Goal: Information Seeking & Learning: Learn about a topic

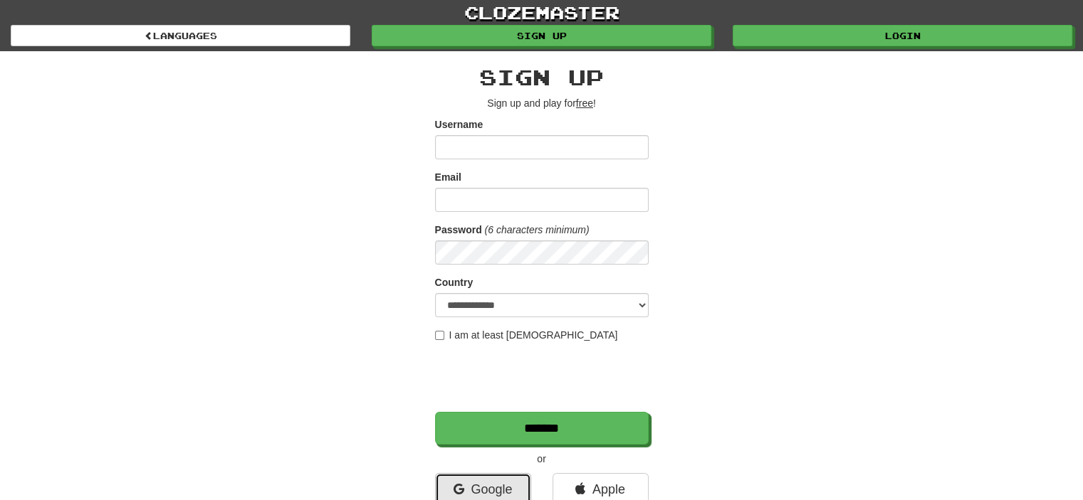
click at [493, 494] on link "Google" at bounding box center [483, 489] width 96 height 33
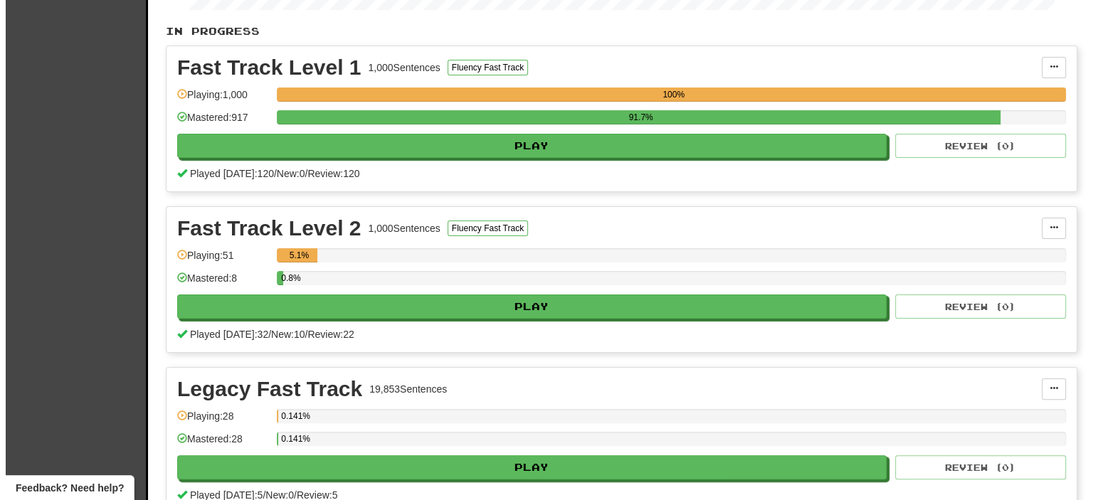
scroll to position [285, 0]
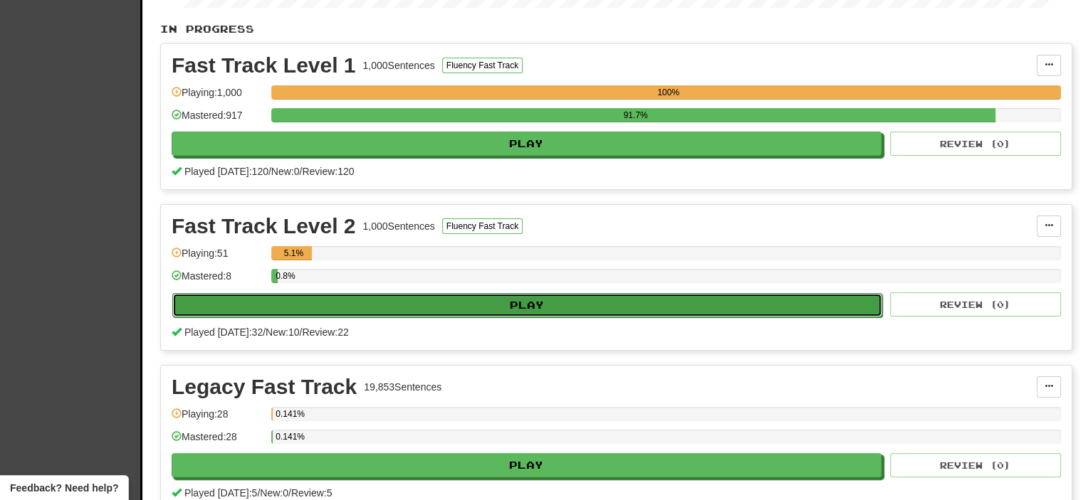
click at [476, 296] on button "Play" at bounding box center [527, 305] width 710 height 24
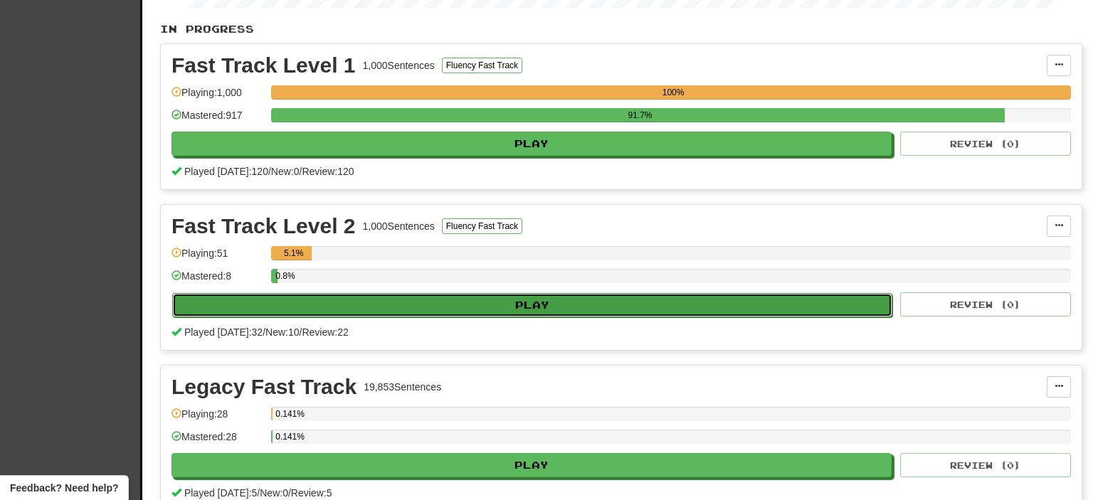
select select "**"
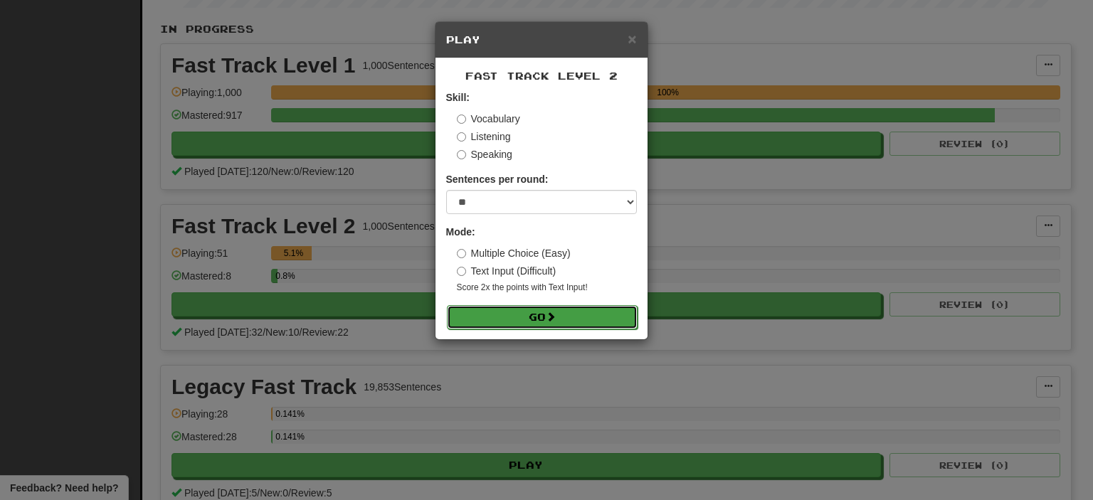
click at [556, 324] on button "Go" at bounding box center [542, 317] width 191 height 24
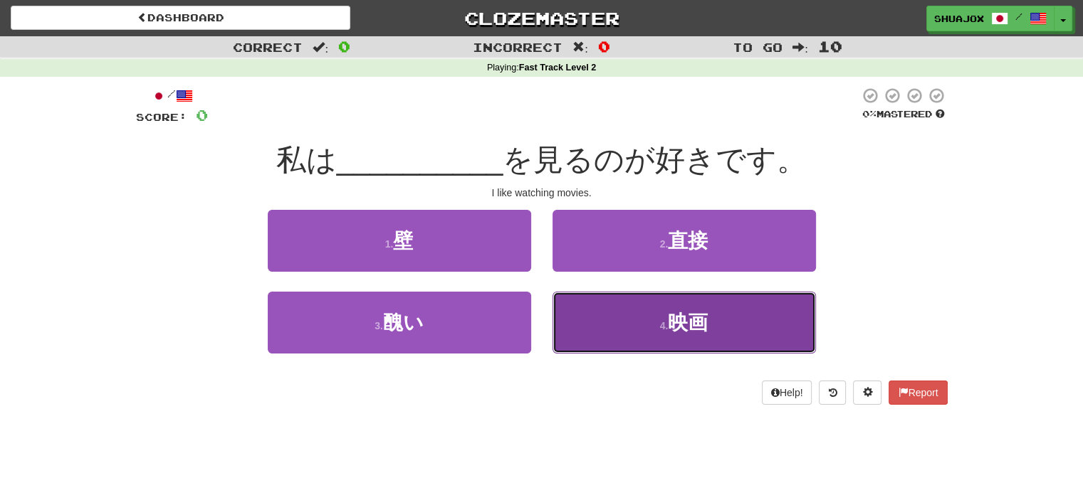
click at [666, 325] on small "4 ." at bounding box center [664, 325] width 9 height 11
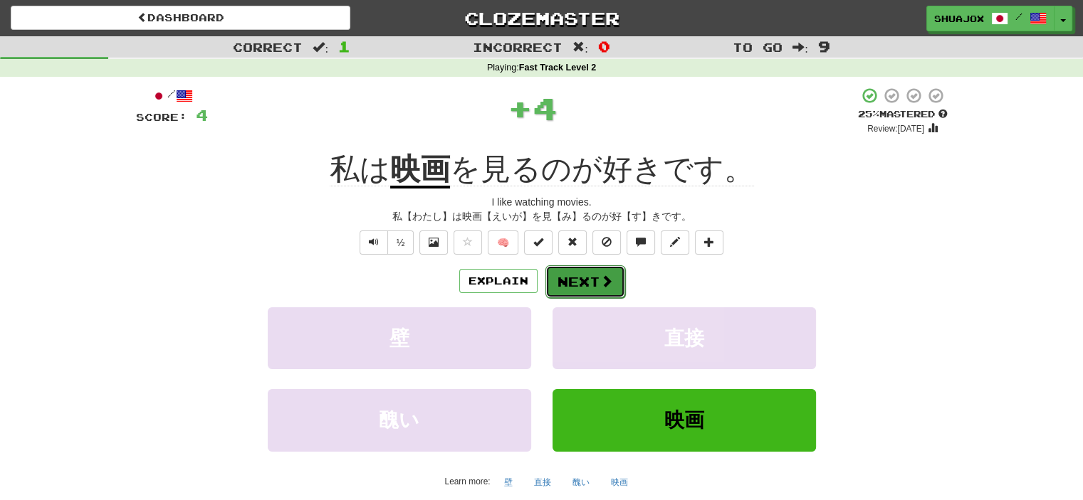
click at [581, 293] on button "Next" at bounding box center [585, 282] width 80 height 33
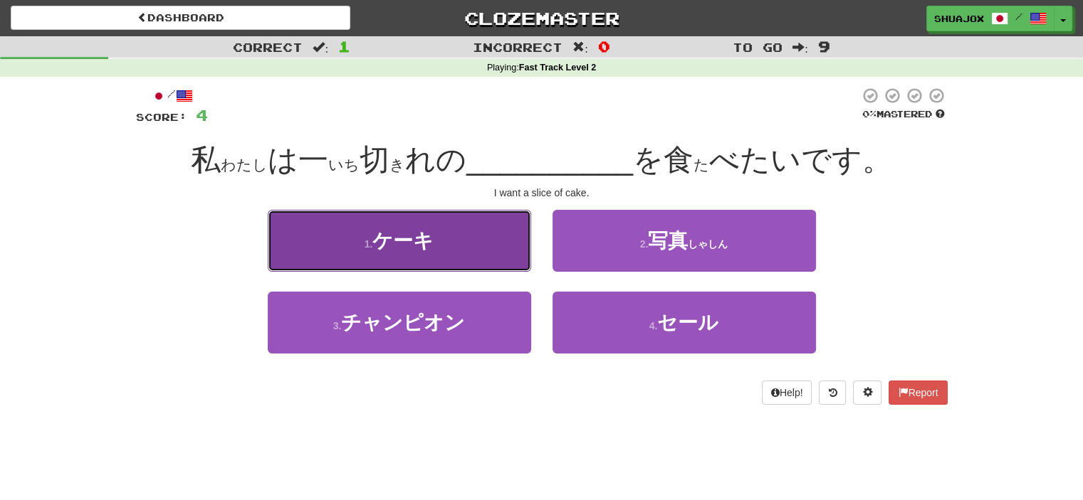
click at [495, 272] on button "1 . ケーキ" at bounding box center [399, 241] width 263 height 62
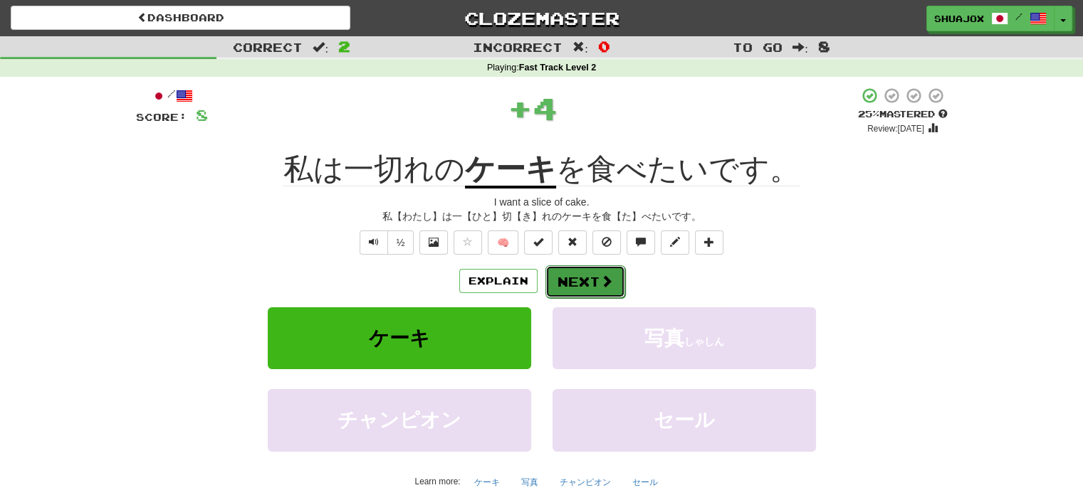
click at [559, 279] on button "Next" at bounding box center [585, 282] width 80 height 33
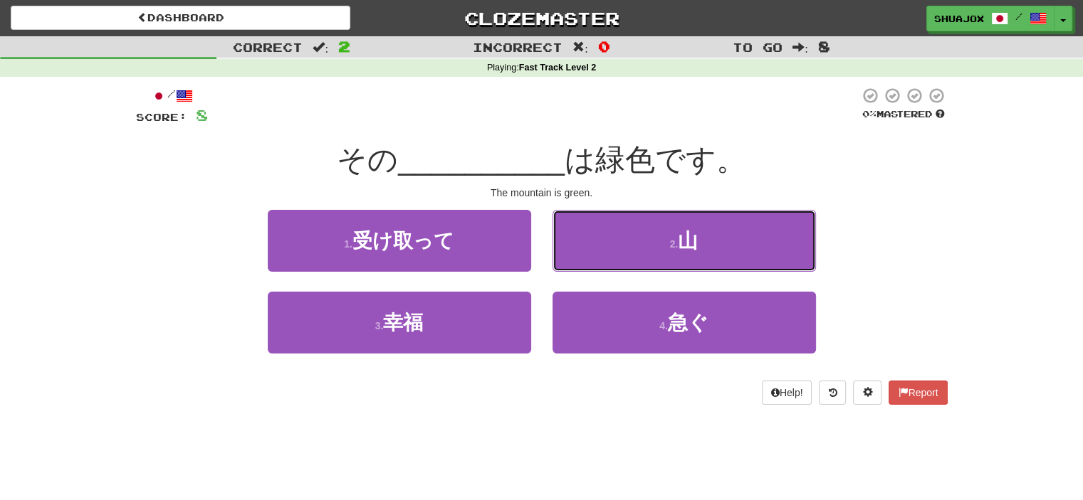
click at [694, 261] on button "2 . 山" at bounding box center [683, 241] width 263 height 62
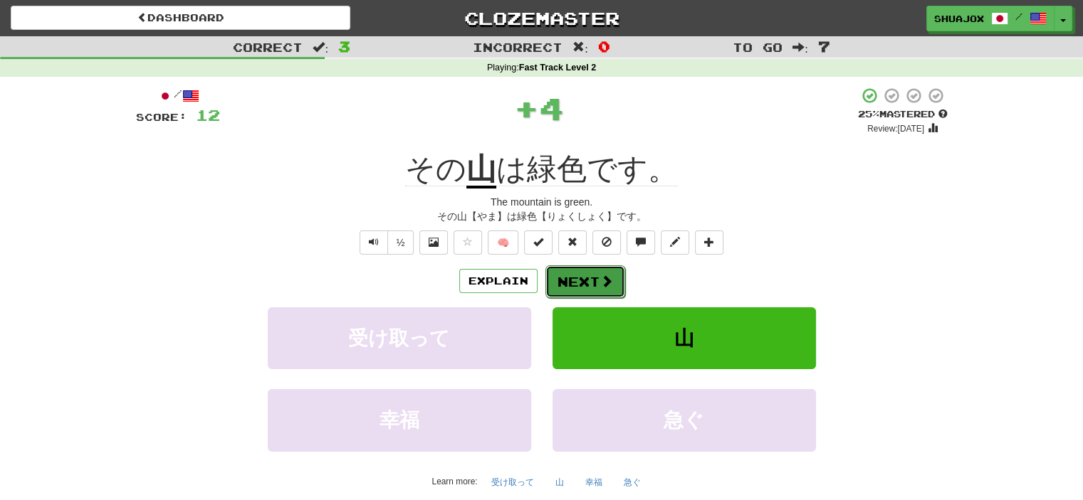
click at [581, 280] on button "Next" at bounding box center [585, 282] width 80 height 33
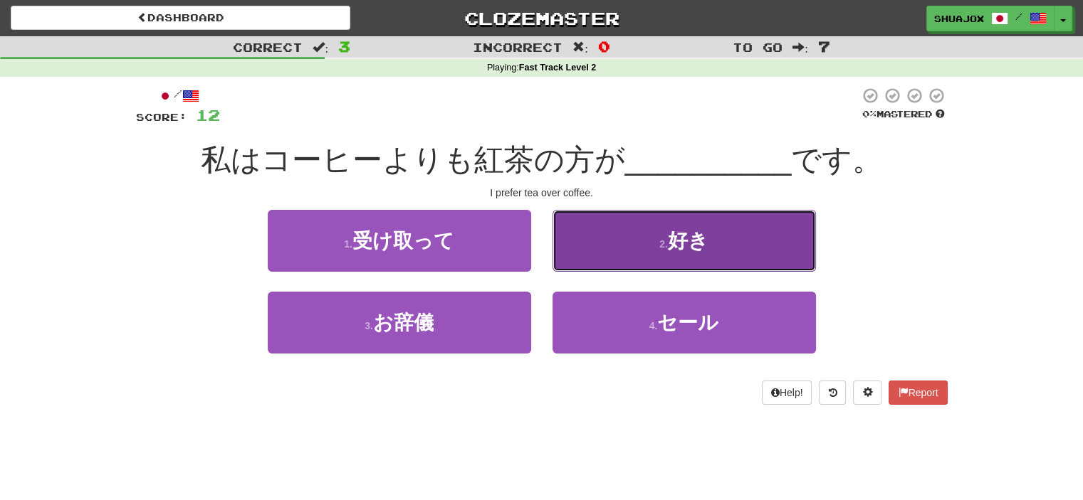
click at [594, 266] on button "2 . 好き" at bounding box center [683, 241] width 263 height 62
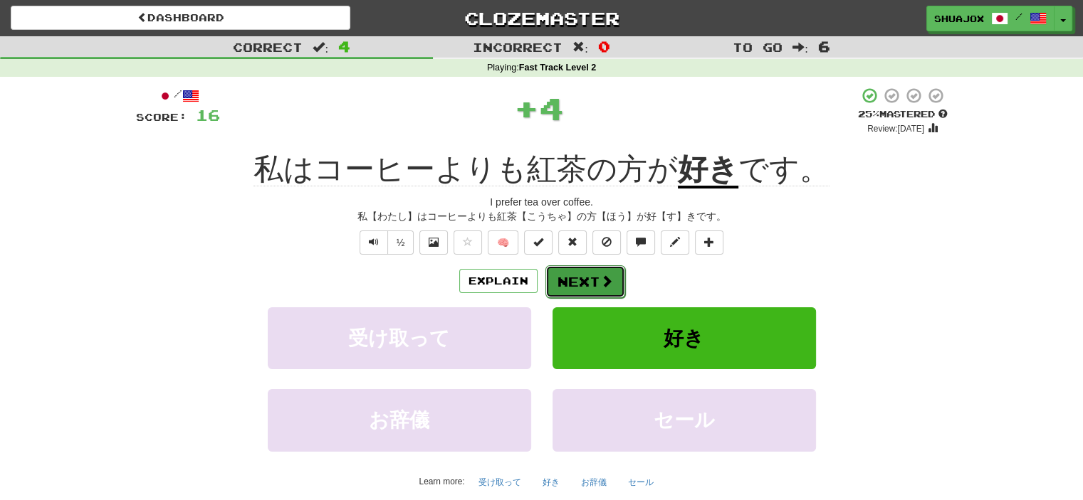
click at [607, 284] on span at bounding box center [606, 281] width 13 height 13
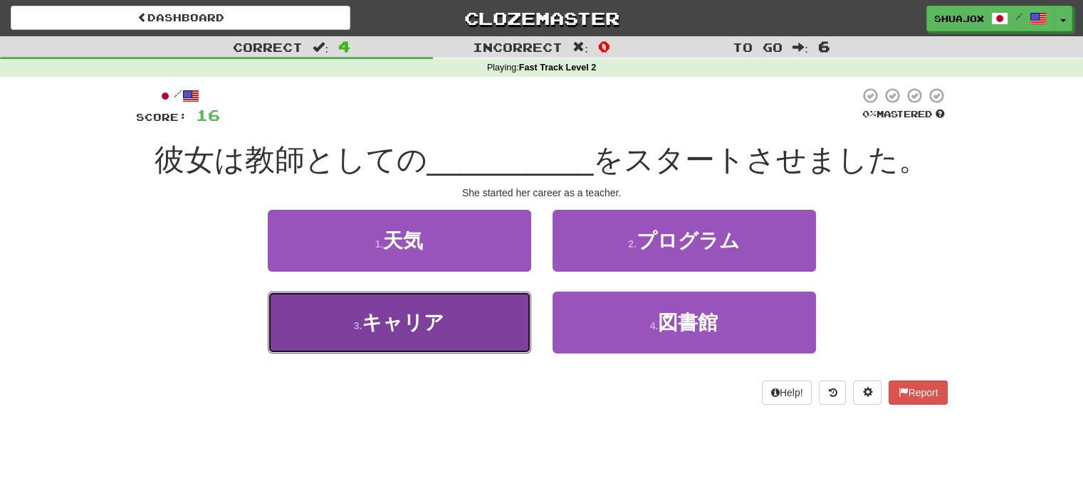
click at [471, 323] on button "3 . キャリア" at bounding box center [399, 323] width 263 height 62
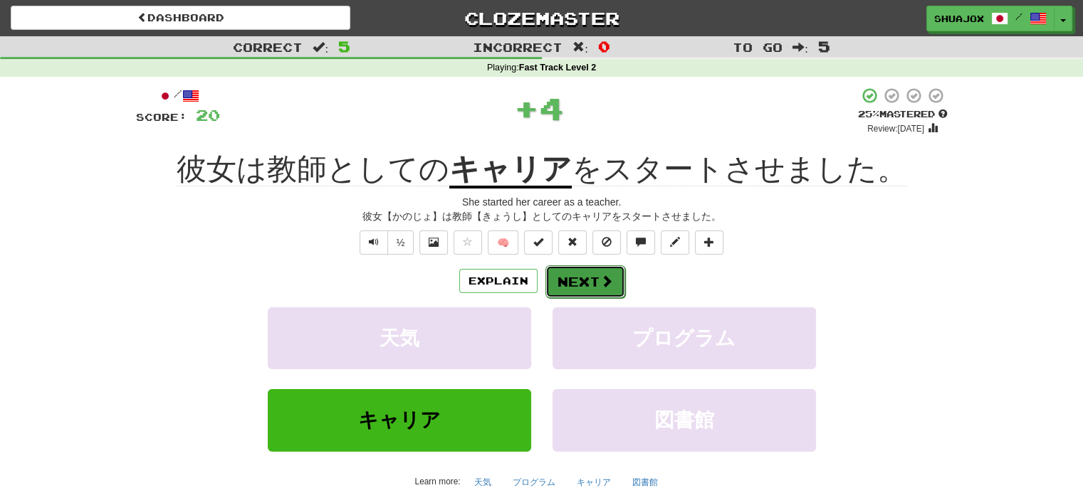
click at [560, 281] on button "Next" at bounding box center [585, 282] width 80 height 33
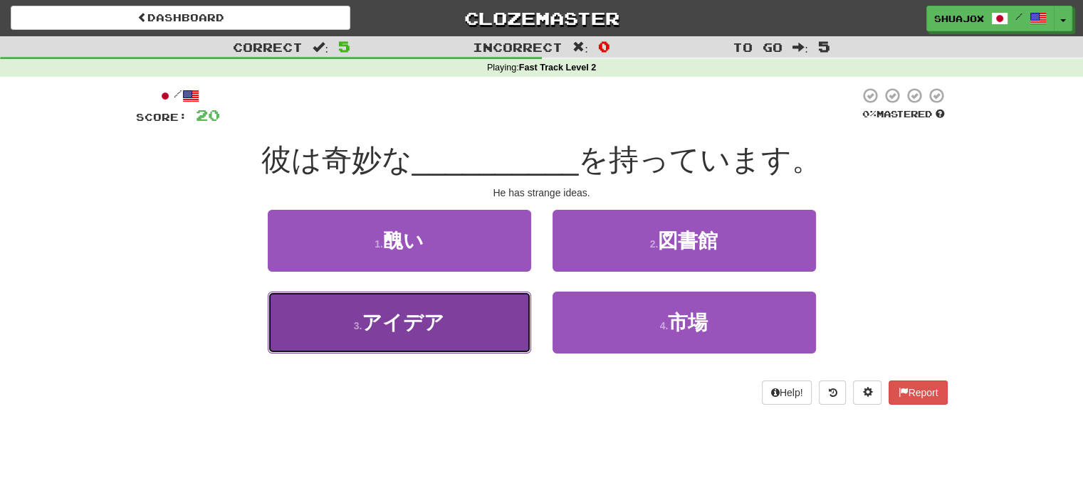
click at [458, 345] on button "3 . アイデア" at bounding box center [399, 323] width 263 height 62
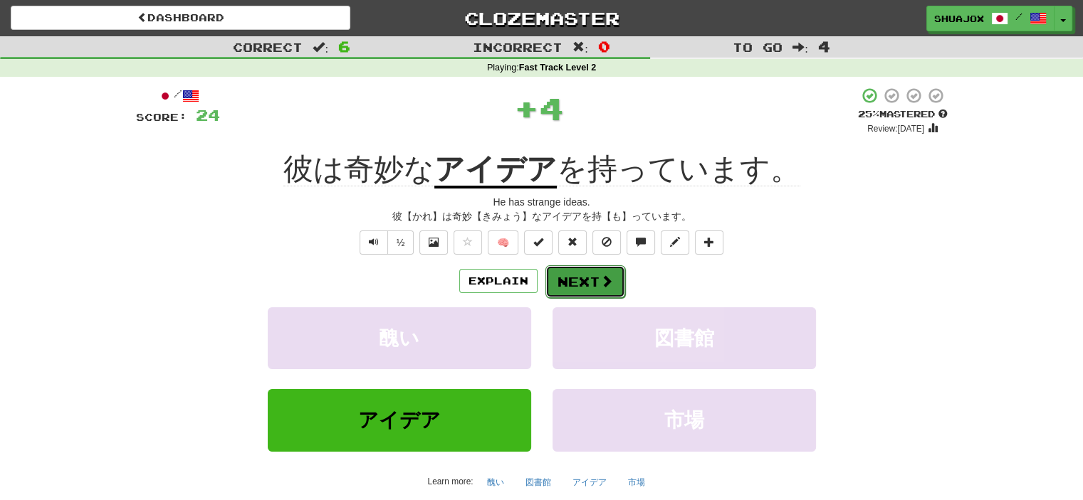
click at [582, 273] on button "Next" at bounding box center [585, 282] width 80 height 33
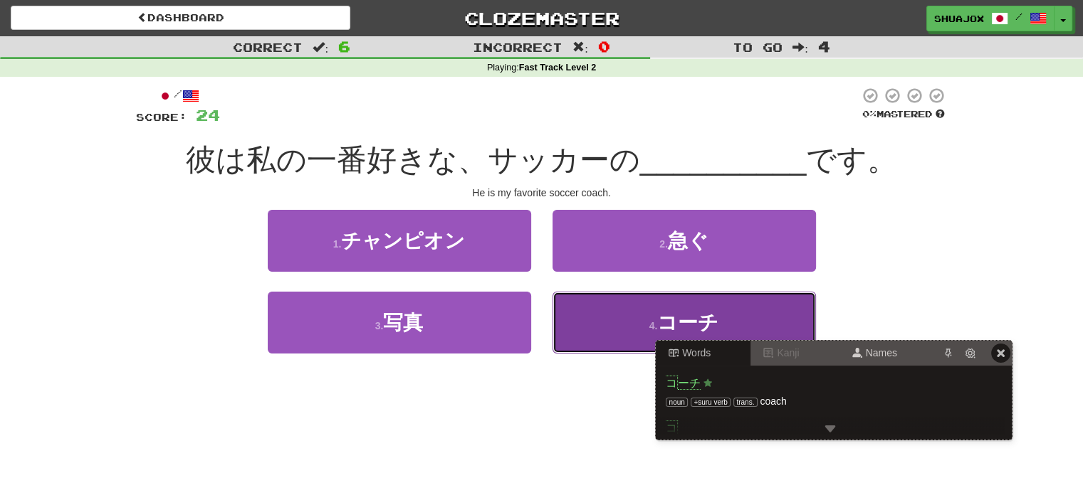
click at [658, 327] on small "4 ." at bounding box center [653, 325] width 9 height 11
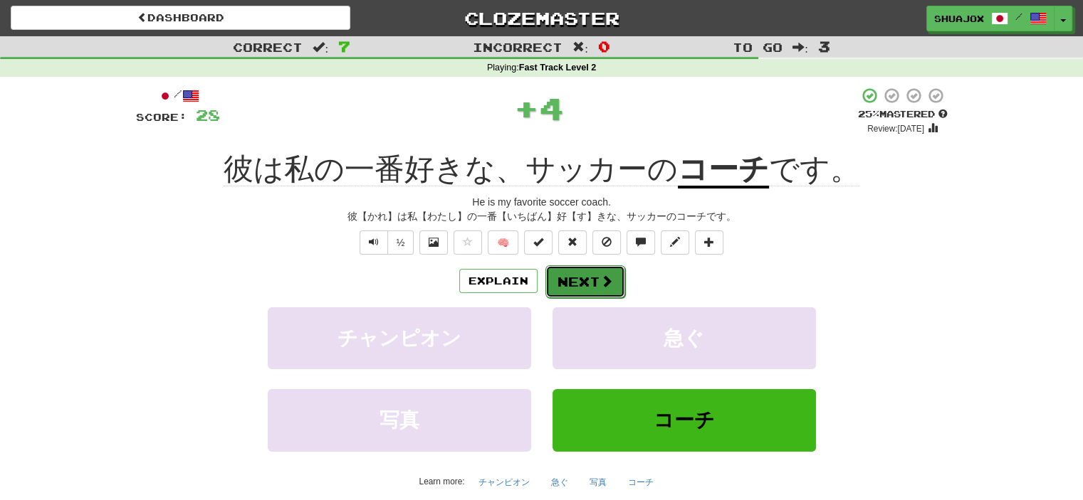
click at [595, 287] on button "Next" at bounding box center [585, 282] width 80 height 33
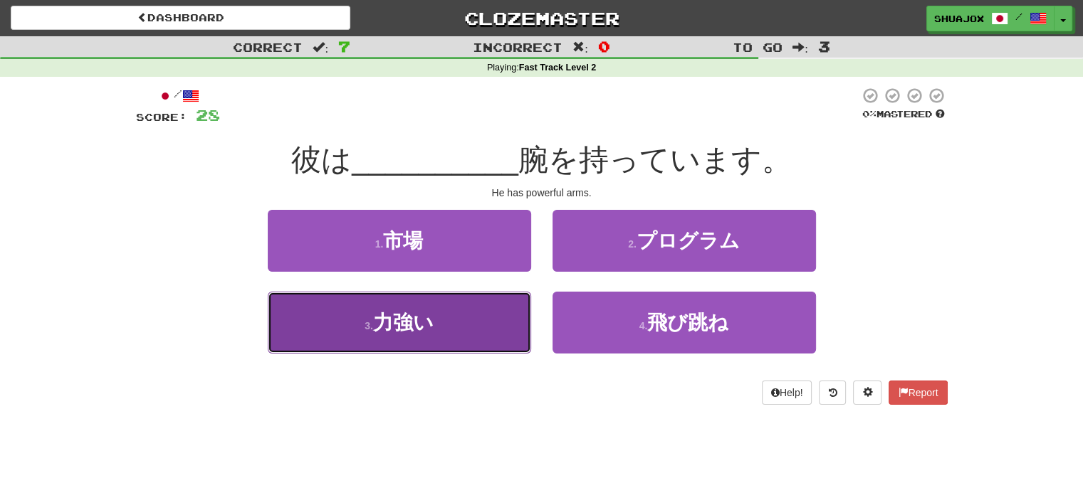
click at [527, 323] on button "3 . 力強い" at bounding box center [399, 323] width 263 height 62
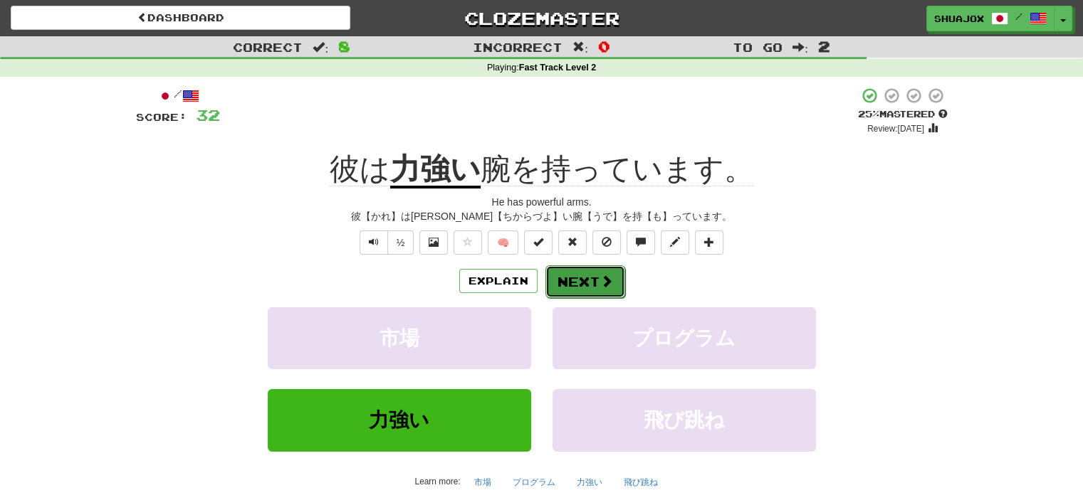
click at [564, 283] on button "Next" at bounding box center [585, 282] width 80 height 33
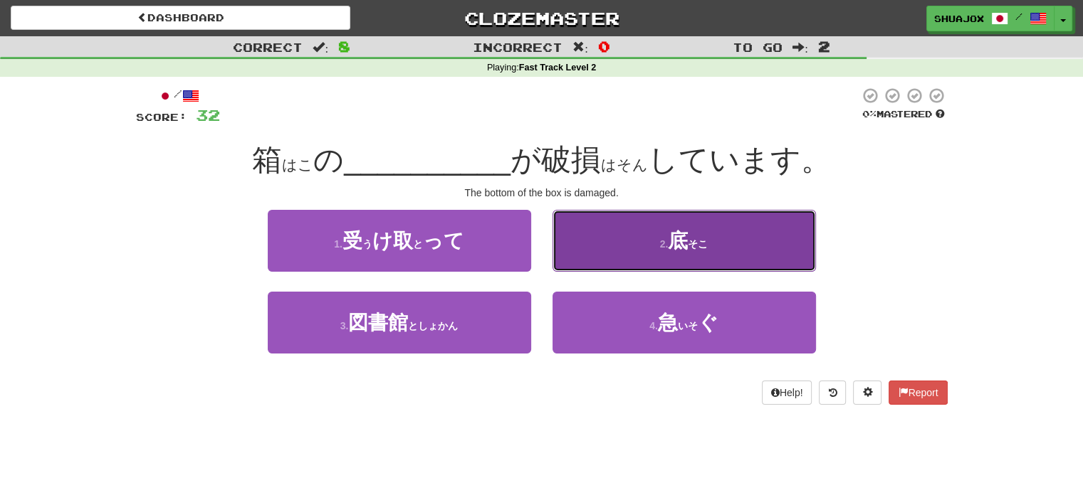
click at [612, 267] on button "2 . 底 ( そこ )" at bounding box center [683, 241] width 263 height 62
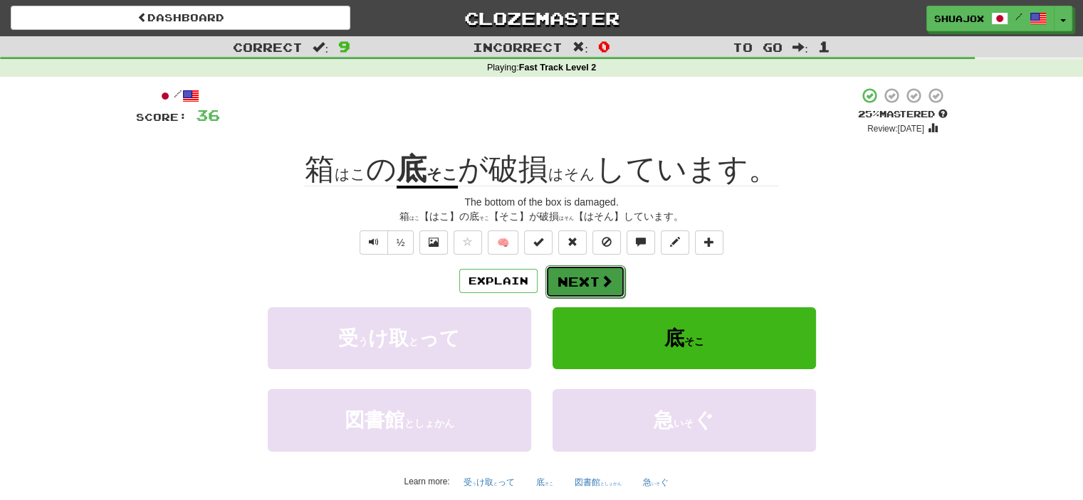
click at [576, 294] on button "Next" at bounding box center [585, 282] width 80 height 33
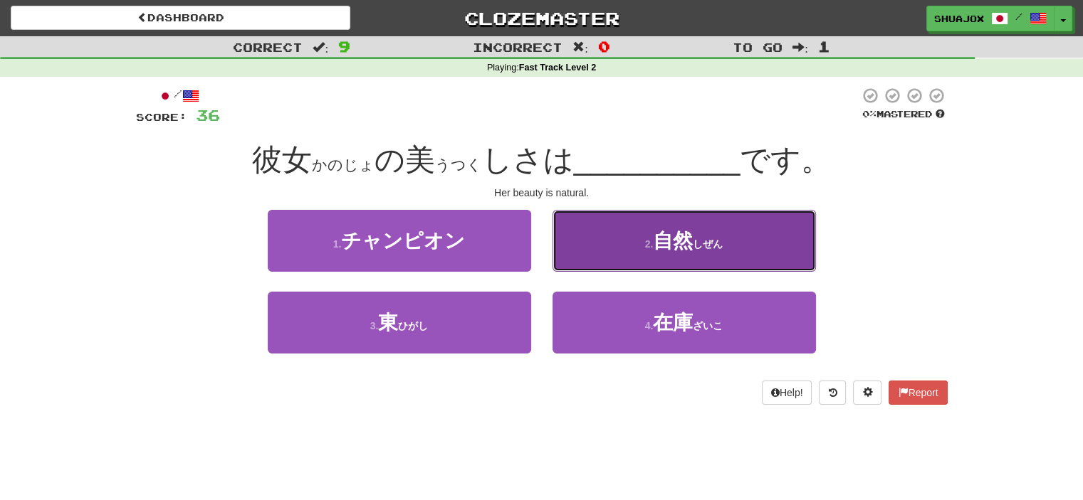
click at [604, 272] on button "2 . 自然 ( しぜん )" at bounding box center [683, 241] width 263 height 62
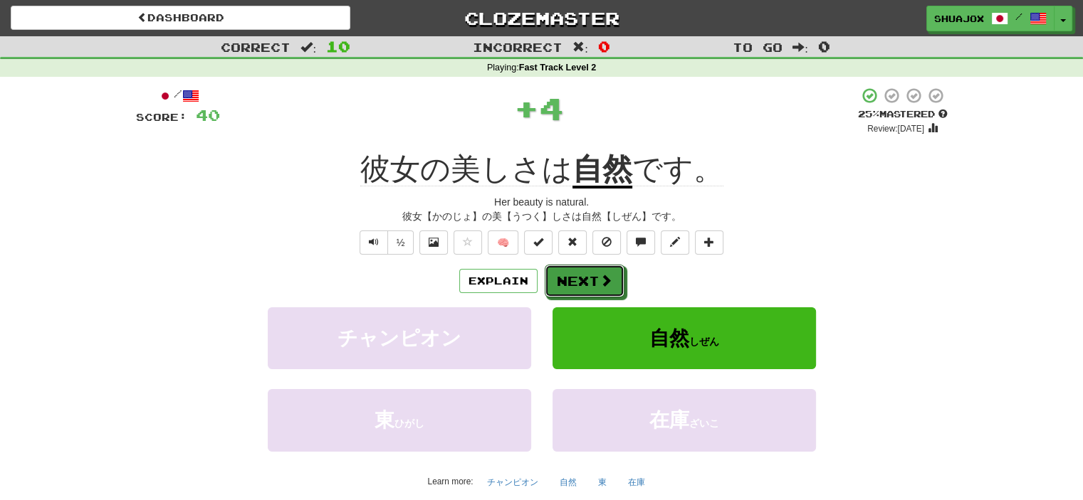
click at [604, 272] on button "Next" at bounding box center [585, 281] width 80 height 33
